Goal: Information Seeking & Learning: Learn about a topic

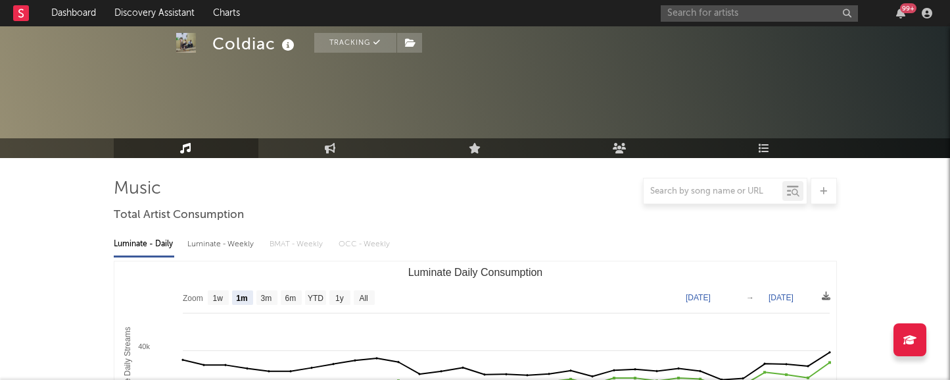
select select "1m"
select select "1w"
select select "1m"
select select "1w"
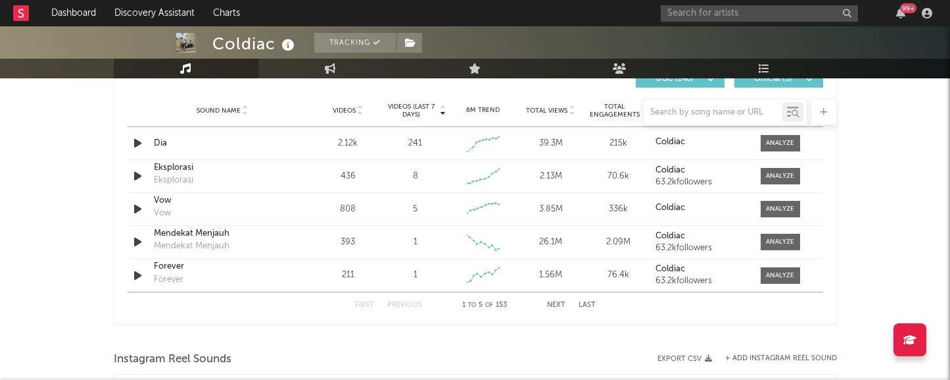
scroll to position [2199, 0]
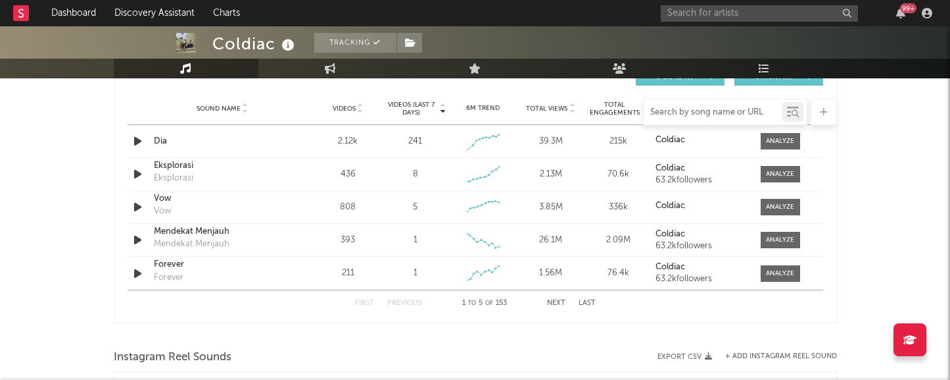
click at [668, 114] on input "text" at bounding box center [713, 112] width 139 height 11
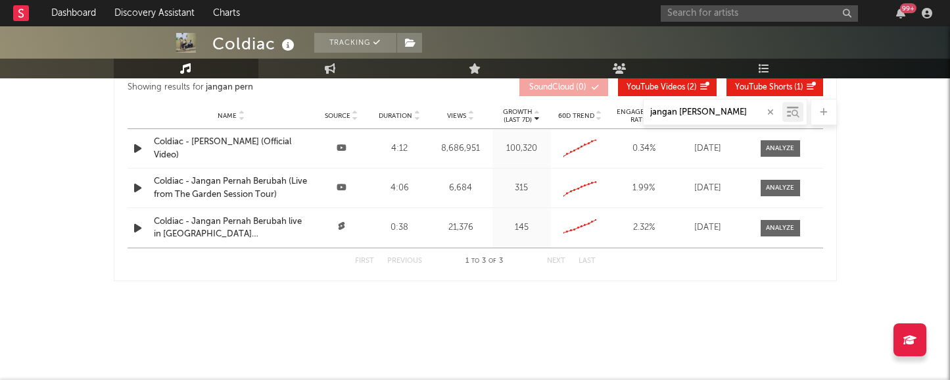
scroll to position [1163, 0]
type input "jangan pernah berubah"
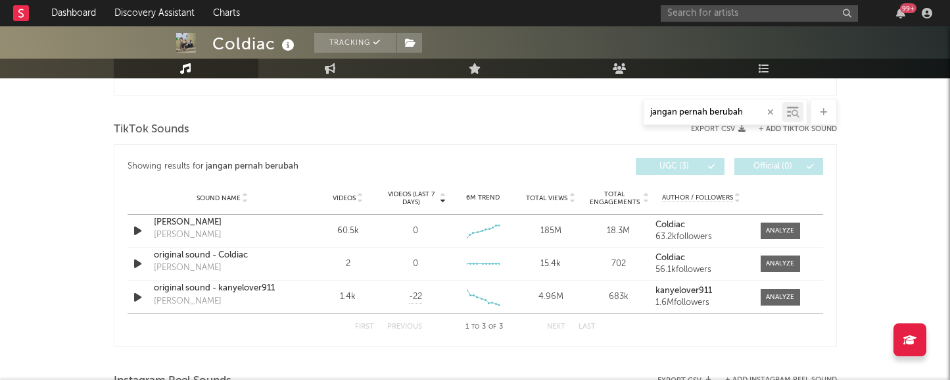
scroll to position [650, 0]
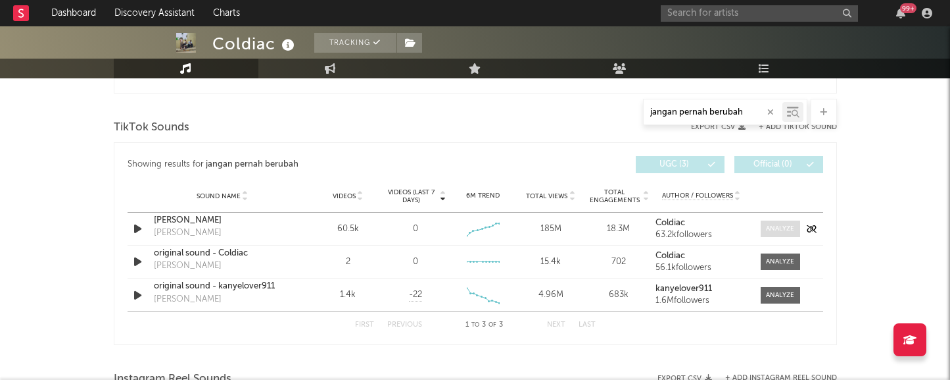
click at [779, 233] on div at bounding box center [780, 229] width 28 height 10
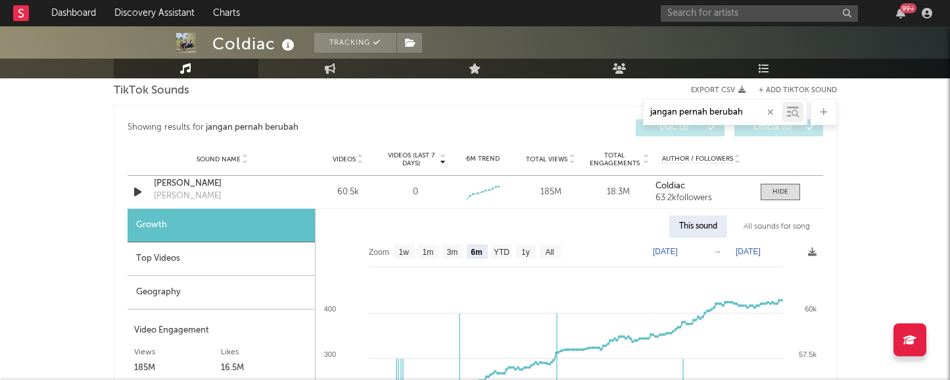
scroll to position [689, 0]
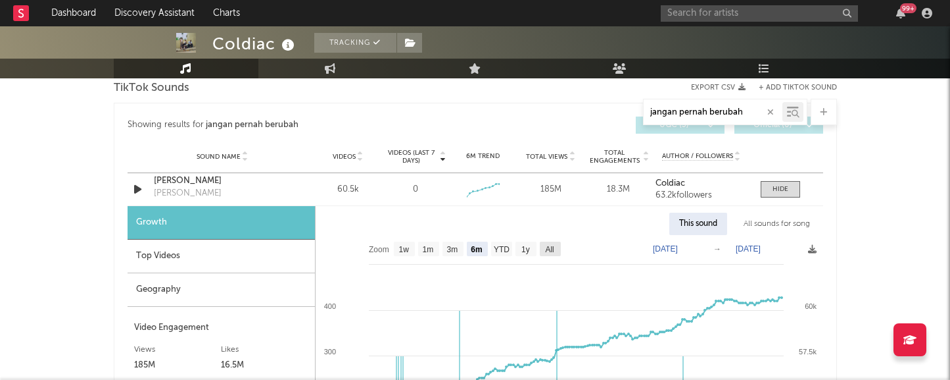
click at [549, 247] on text "All" at bounding box center [549, 249] width 9 height 9
select select "All"
type input "[DATE]"
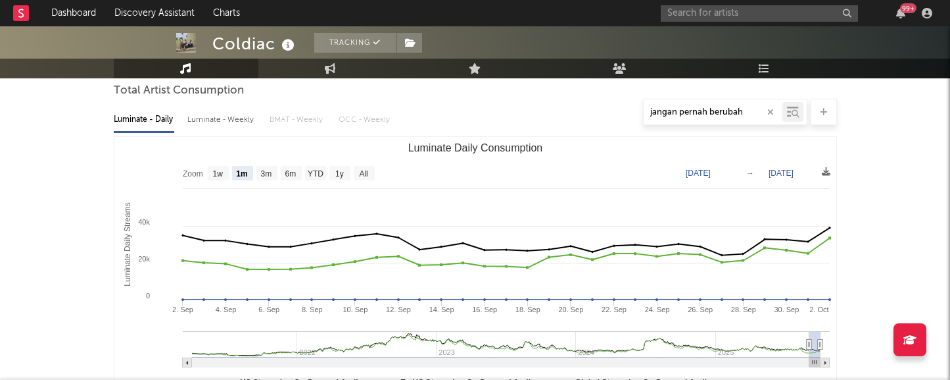
scroll to position [0, 0]
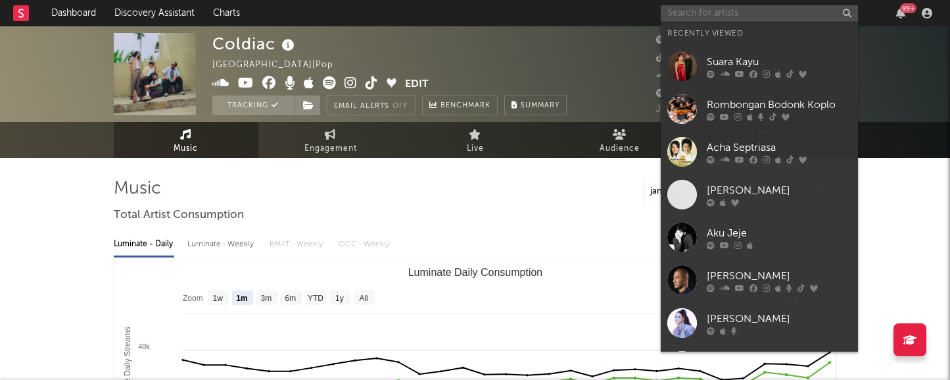
click at [716, 12] on input "text" at bounding box center [759, 13] width 197 height 16
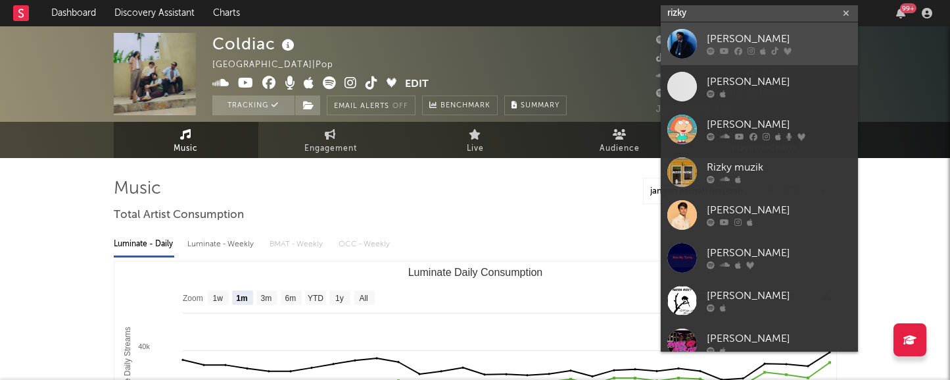
type input "rizky"
click at [760, 46] on div "[PERSON_NAME]" at bounding box center [779, 40] width 145 height 16
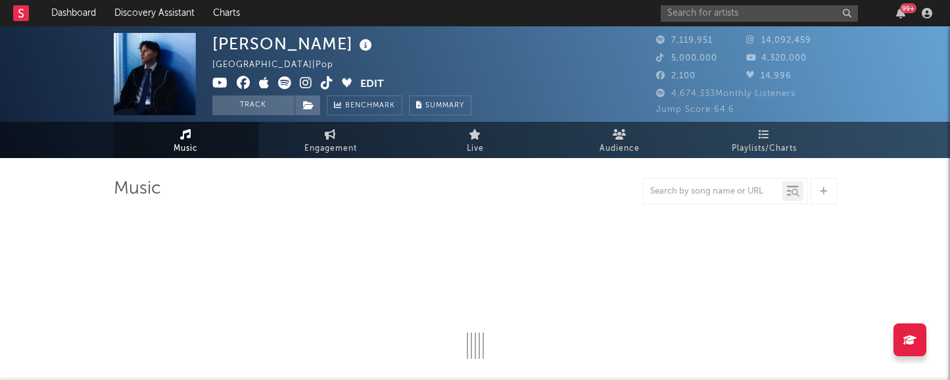
select select "6m"
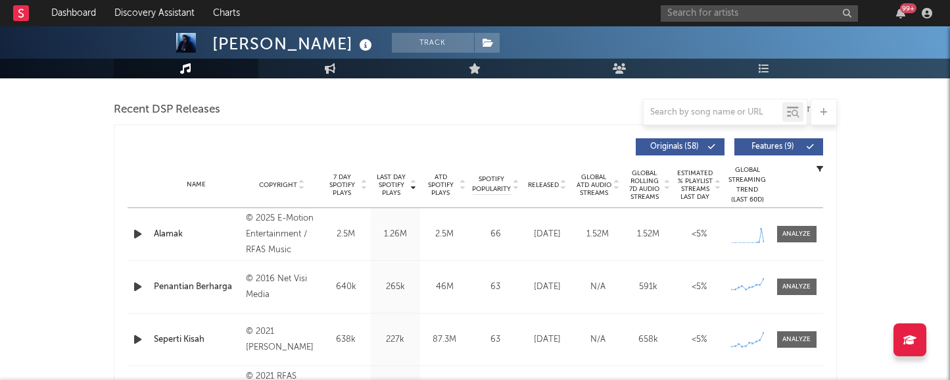
scroll to position [453, 0]
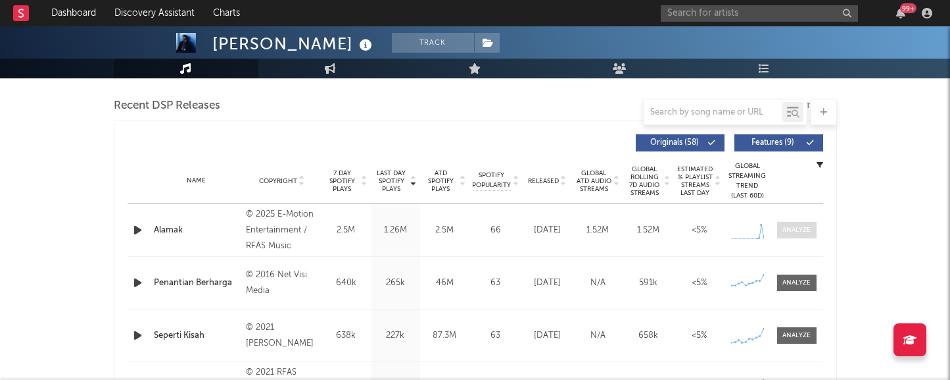
click at [810, 229] on div at bounding box center [797, 230] width 28 height 10
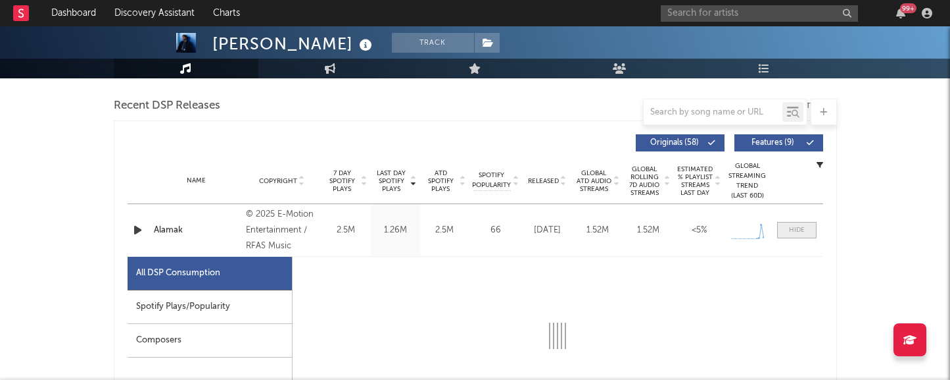
select select "1w"
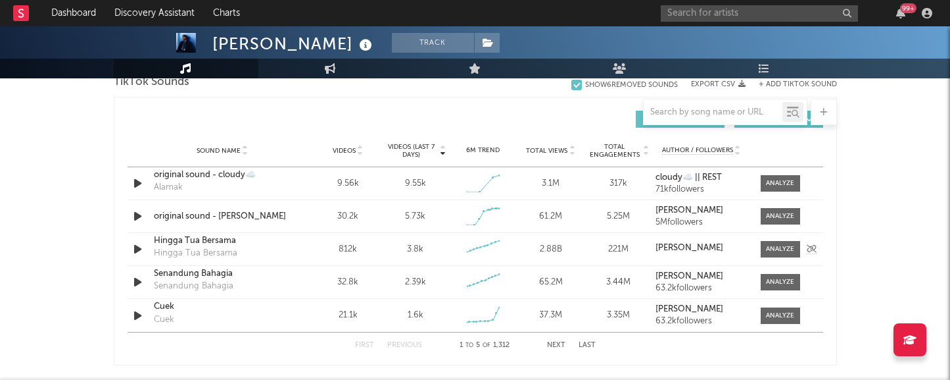
scroll to position [1538, 0]
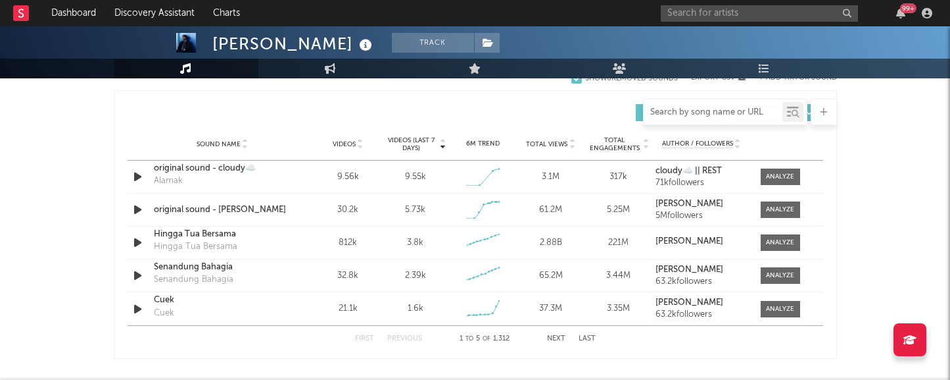
click at [667, 112] on input "text" at bounding box center [713, 112] width 139 height 11
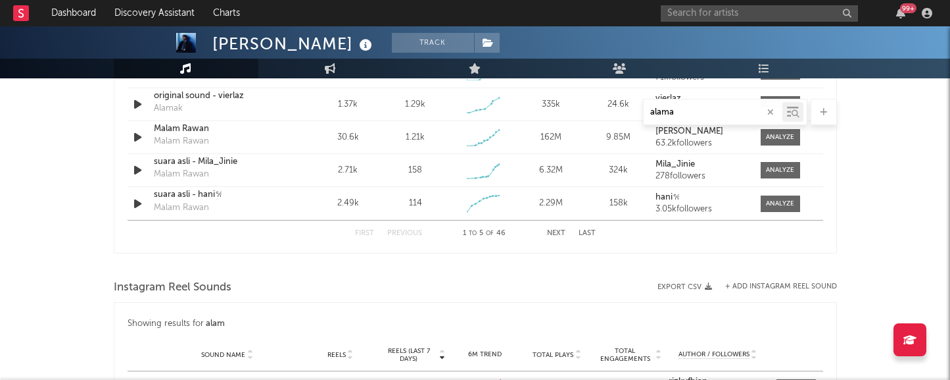
scroll to position [1380, 0]
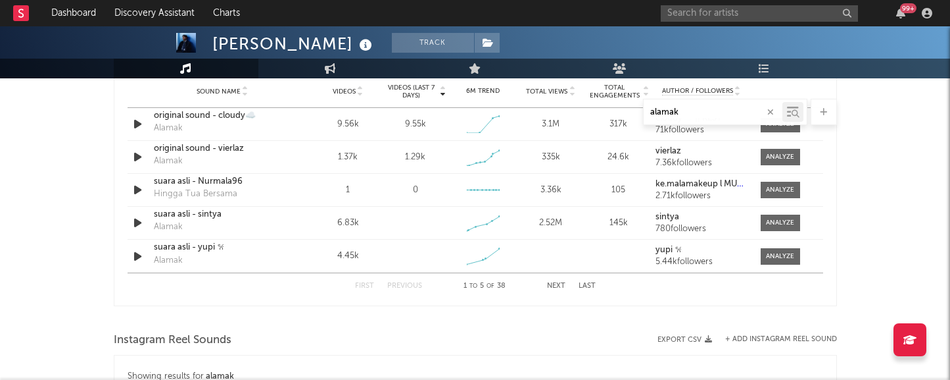
type input "alamak"
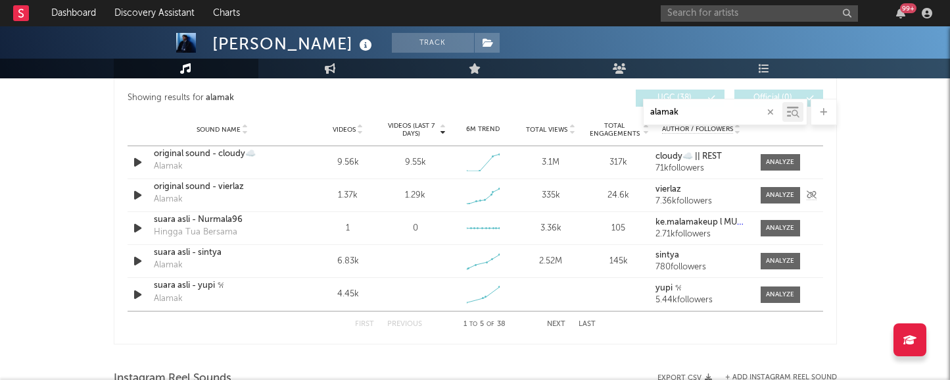
scroll to position [1336, 0]
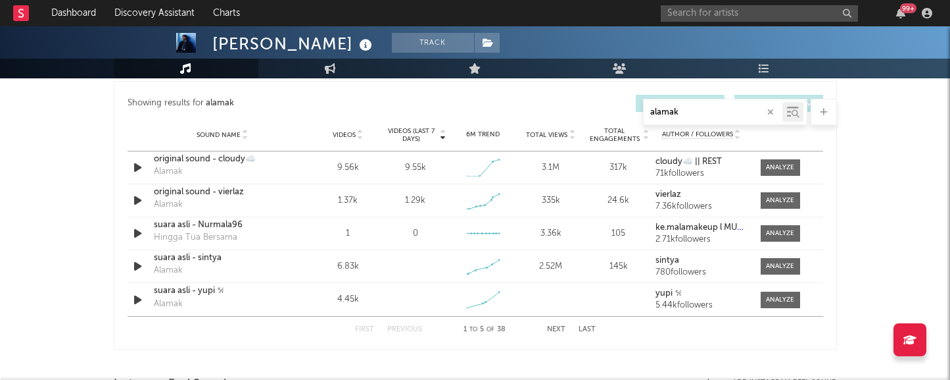
click at [562, 329] on button "Next" at bounding box center [556, 329] width 18 height 7
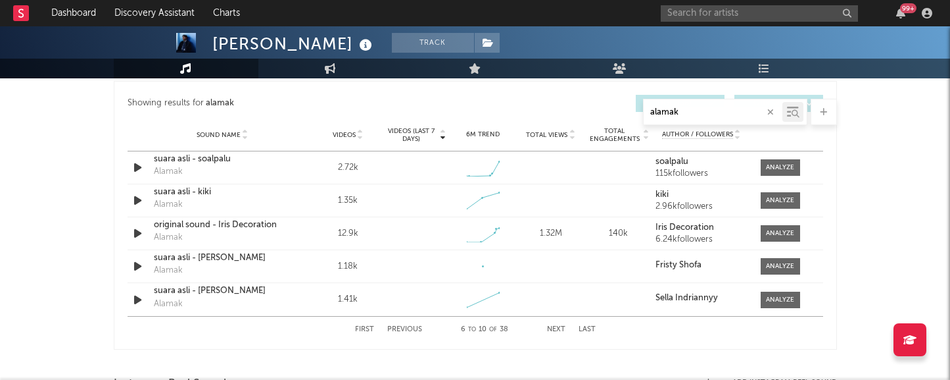
click at [562, 329] on button "Next" at bounding box center [556, 329] width 18 height 7
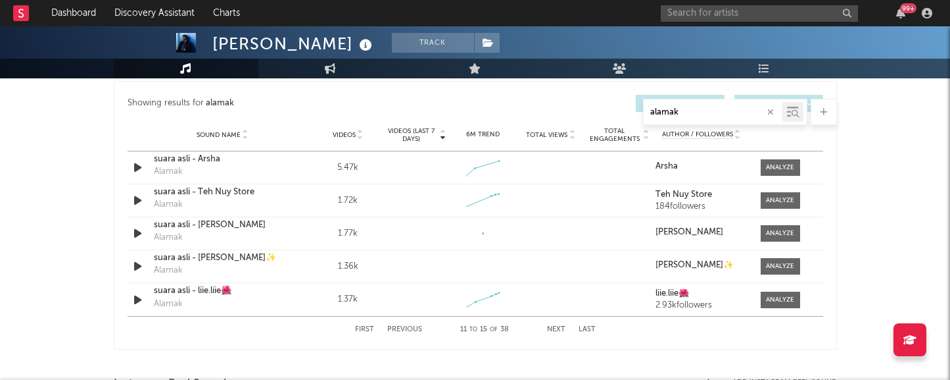
click at [562, 329] on button "Next" at bounding box center [556, 329] width 18 height 7
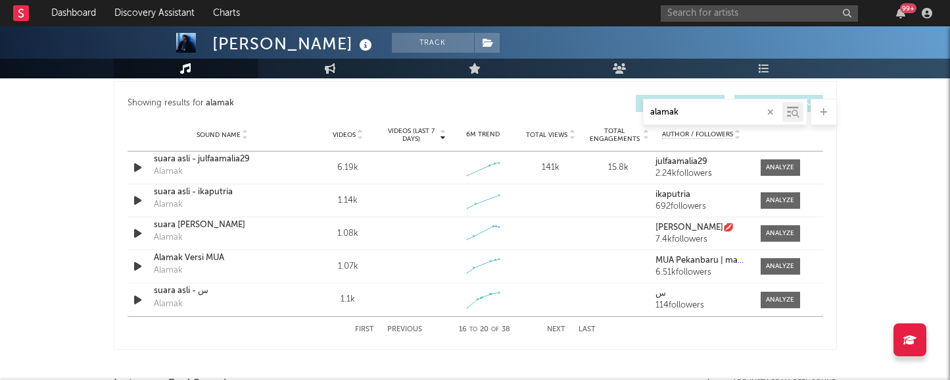
click at [562, 329] on button "Next" at bounding box center [556, 329] width 18 height 7
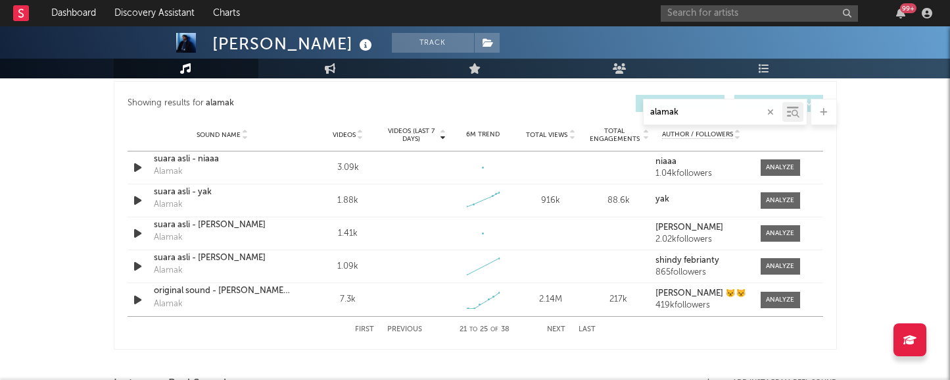
click at [562, 329] on button "Next" at bounding box center [556, 329] width 18 height 7
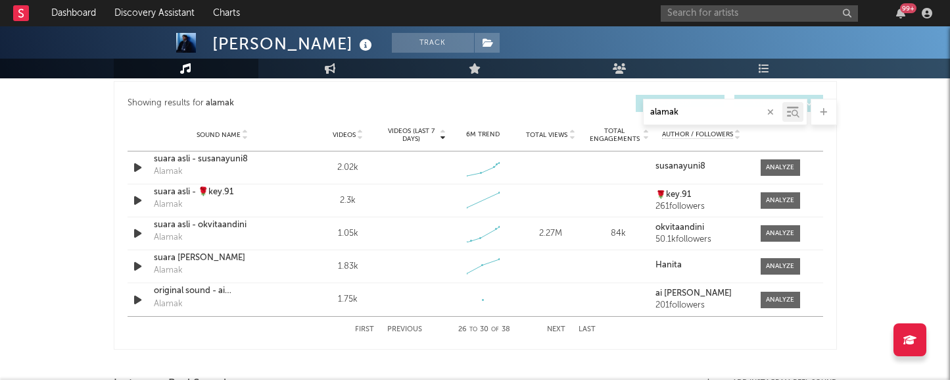
click at [562, 329] on button "Next" at bounding box center [556, 329] width 18 height 7
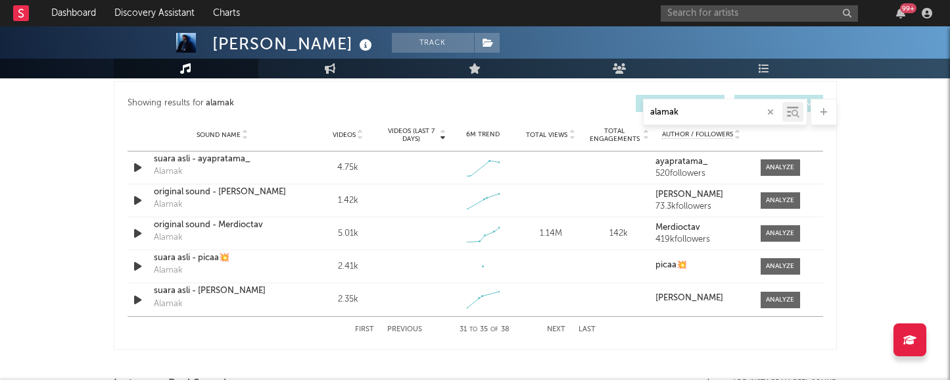
click at [562, 329] on button "Next" at bounding box center [556, 329] width 18 height 7
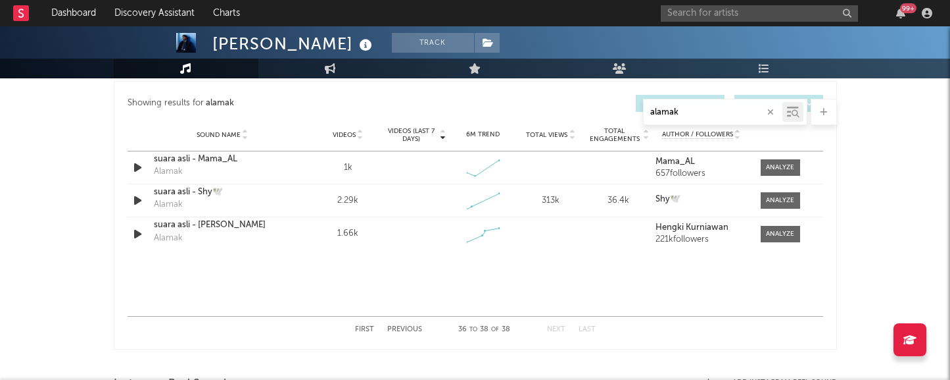
click at [366, 331] on button "First" at bounding box center [364, 329] width 19 height 7
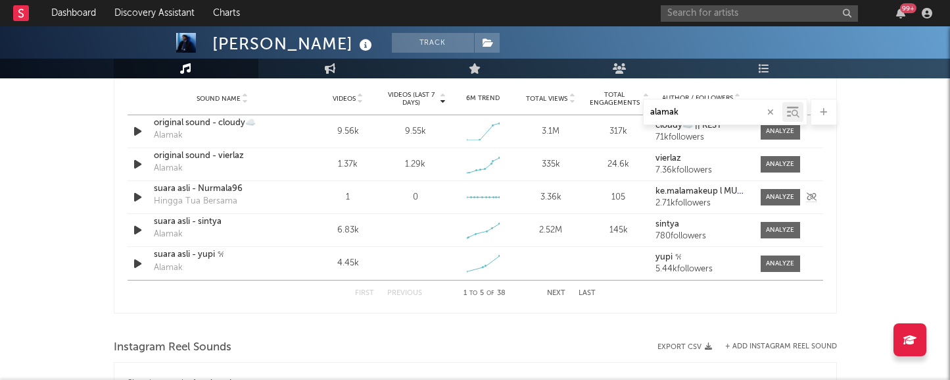
scroll to position [1368, 0]
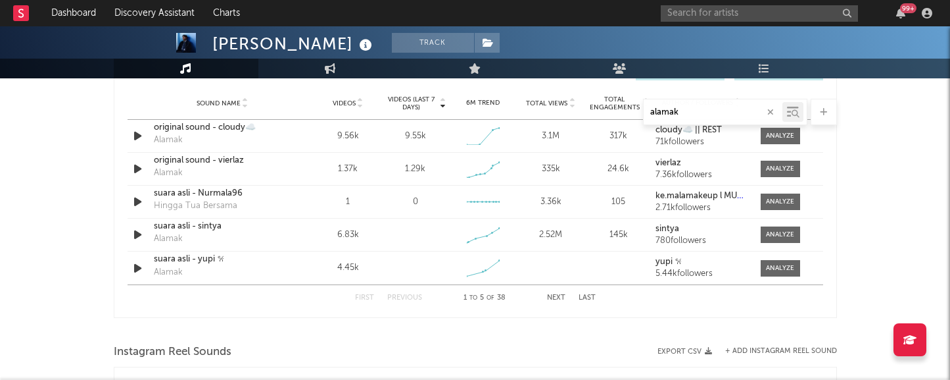
click at [554, 296] on button "Next" at bounding box center [556, 297] width 18 height 7
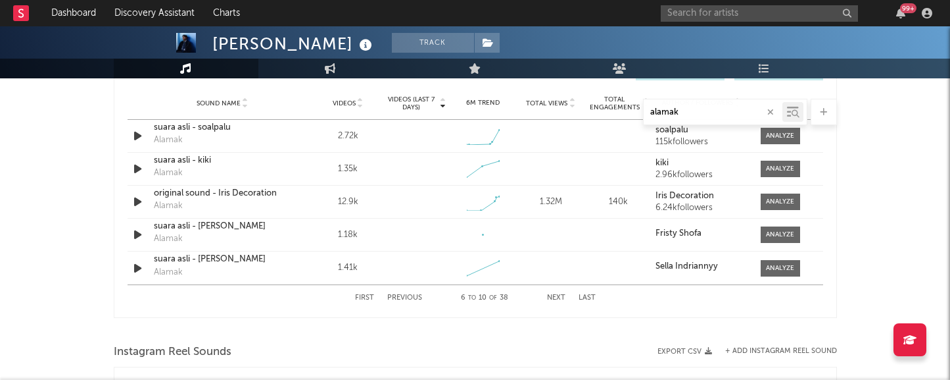
click at [554, 296] on button "Next" at bounding box center [556, 297] width 18 height 7
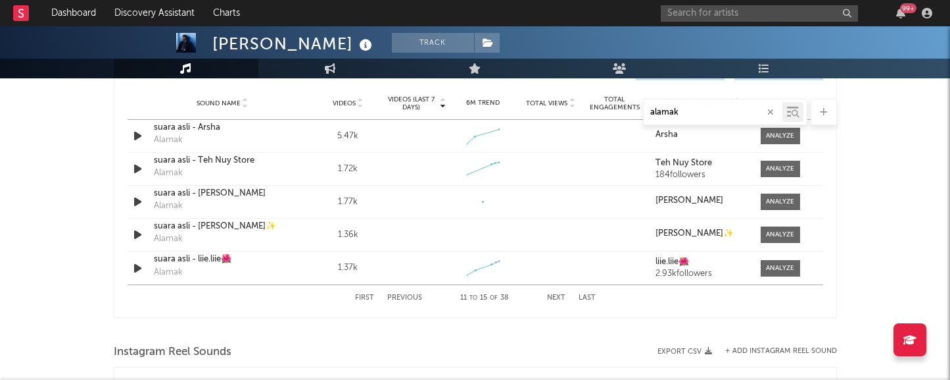
click at [554, 296] on button "Next" at bounding box center [556, 297] width 18 height 7
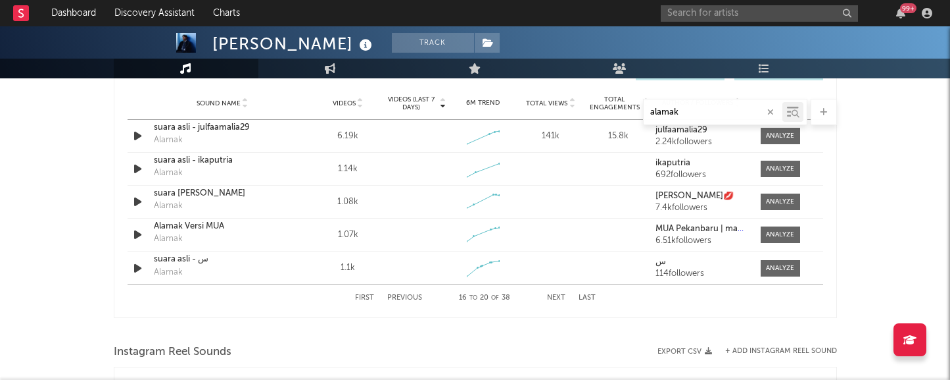
click at [554, 296] on button "Next" at bounding box center [556, 297] width 18 height 7
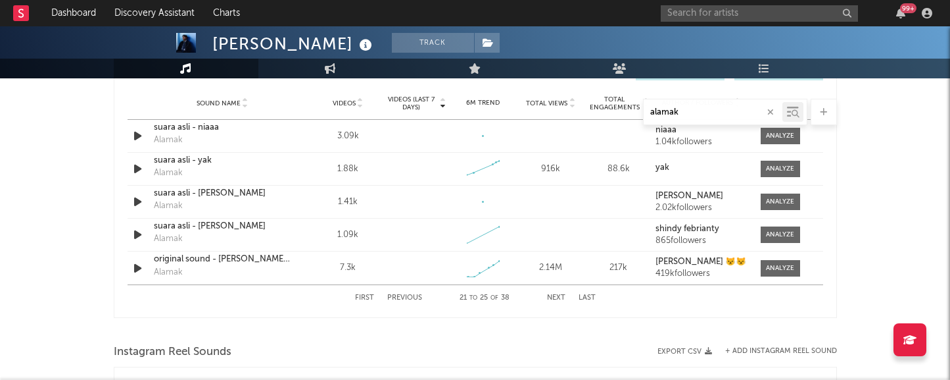
click at [771, 109] on icon "button" at bounding box center [771, 112] width 7 height 9
